Goal: Information Seeking & Learning: Understand process/instructions

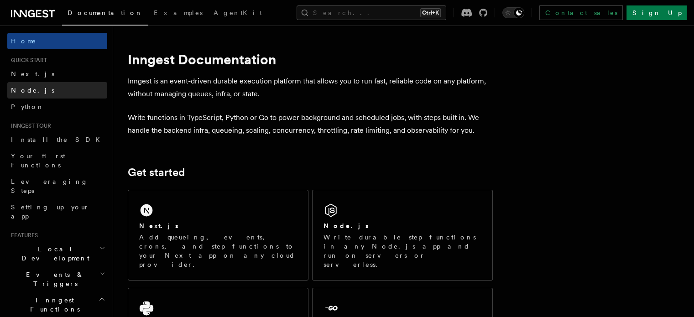
click at [26, 96] on link "Node.js" at bounding box center [57, 90] width 100 height 16
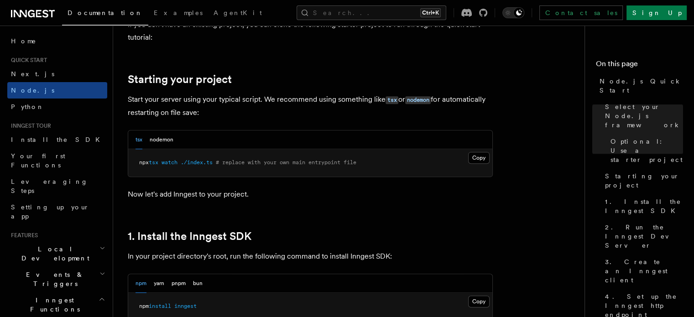
scroll to position [400, 0]
click at [157, 132] on button "nodemon" at bounding box center [162, 138] width 24 height 19
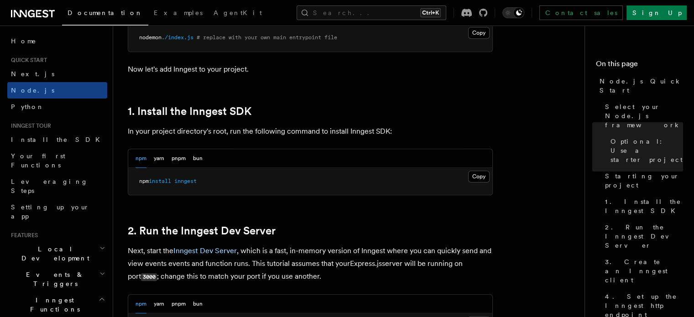
scroll to position [525, 0]
click at [486, 175] on button "Copy Copied" at bounding box center [478, 176] width 21 height 12
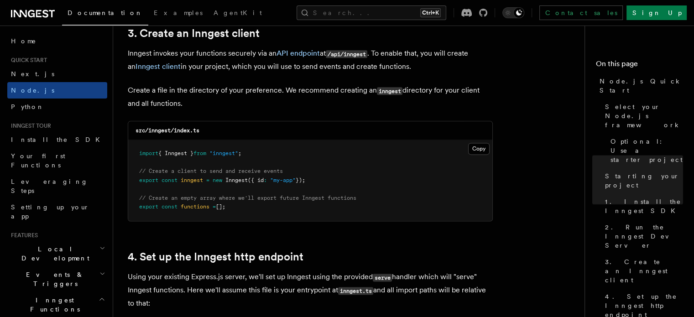
scroll to position [1173, 0]
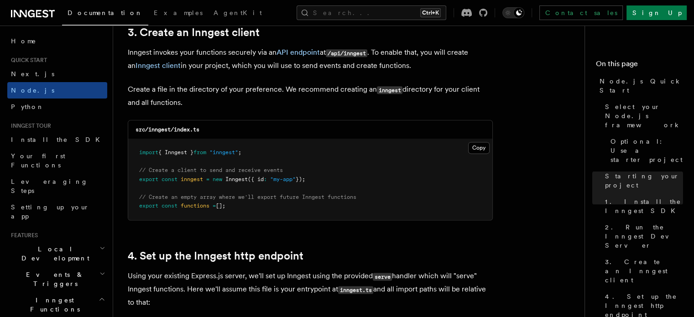
click at [477, 141] on pre "import { Inngest } from "inngest" ; // Create a client to send and receive even…" at bounding box center [310, 179] width 364 height 81
click at [479, 147] on button "Copy Copied" at bounding box center [478, 148] width 21 height 12
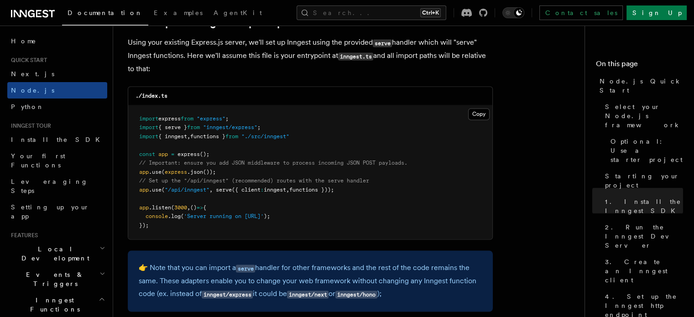
scroll to position [1406, 0]
drag, startPoint x: 363, startPoint y: 195, endPoint x: 139, endPoint y: 190, distance: 223.9
click at [139, 190] on pre "import express from "express" ; import { serve } from "inngest/express" ; impor…" at bounding box center [310, 173] width 364 height 134
copy span "app .use ( "/api/inngest" , serve ({ client : inngest , functions }));"
click at [387, 210] on pre "import express from "express" ; import { serve } from "inngest/express" ; impor…" at bounding box center [310, 173] width 364 height 134
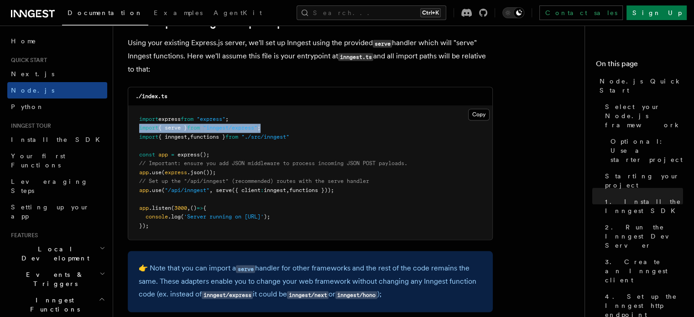
drag, startPoint x: 286, startPoint y: 126, endPoint x: 139, endPoint y: 132, distance: 147.4
click at [139, 132] on pre "import express from "express" ; import { serve } from "inngest/express" ; impor…" at bounding box center [310, 173] width 364 height 134
copy span "import { serve } from "inngest/express" ;"
click at [333, 121] on pre "import express from "express" ; import { serve } from "inngest/express" ; impor…" at bounding box center [310, 173] width 364 height 134
